Goal: Navigation & Orientation: Find specific page/section

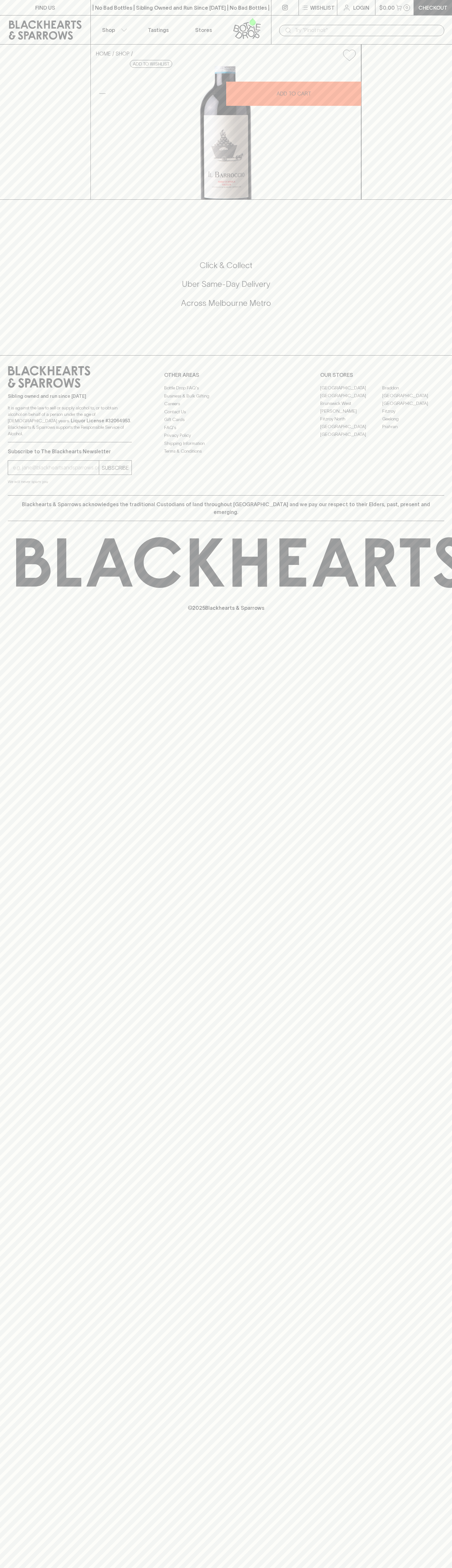
click at [413, 399] on link "[GEOGRAPHIC_DATA]" at bounding box center [413, 395] width 62 height 8
click at [216, 21] on link "Stores" at bounding box center [203, 29] width 45 height 29
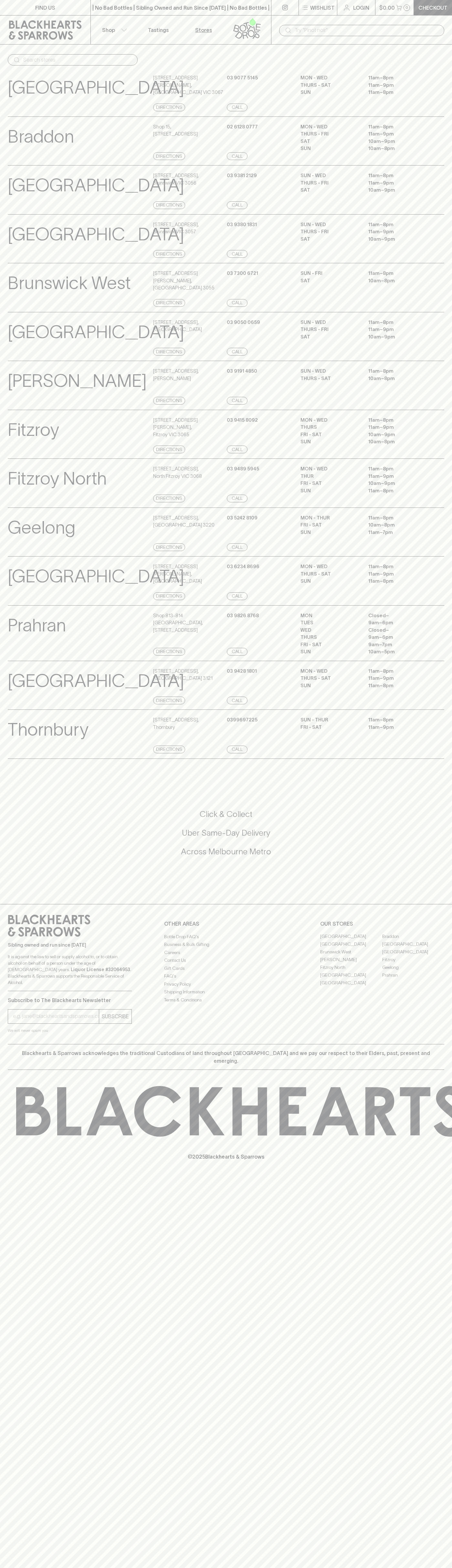
click at [429, 362] on div "[GEOGRAPHIC_DATA] Store Details [STREET_ADDRESS][GEOGRAPHIC_DATA] [PHONE_NUMBER…" at bounding box center [226, 337] width 436 height 49
click at [359, 1567] on html "FIND US | No Bad Bottles | Sibling Owned and Run Since [DATE] | No Bad Bottles …" at bounding box center [226, 784] width 452 height 1568
click at [9, 1158] on p "© 2025 Blackhearts & Sparrows" at bounding box center [226, 1148] width 452 height 24
